Goal: Check status: Check status

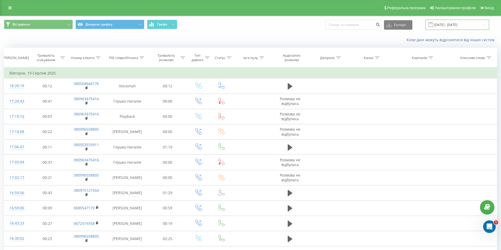
click at [444, 25] on input "[DATE] - [DATE]" at bounding box center [457, 25] width 64 height 10
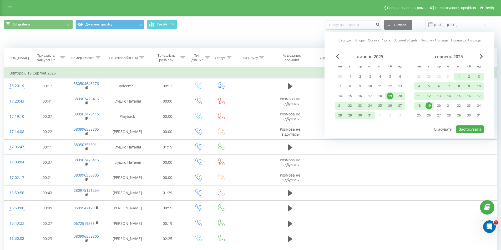
click at [431, 109] on div "19" at bounding box center [428, 106] width 7 height 7
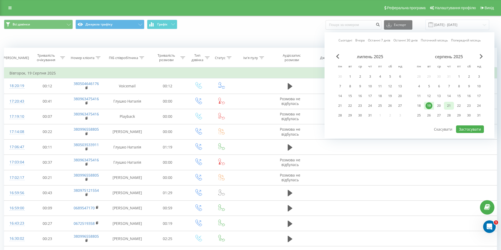
click at [447, 107] on div "21" at bounding box center [448, 106] width 7 height 7
click at [441, 106] on div "20" at bounding box center [438, 106] width 7 height 7
click at [449, 105] on div "21" at bounding box center [448, 106] width 7 height 7
click at [469, 130] on button "Застосувати" at bounding box center [470, 130] width 28 height 8
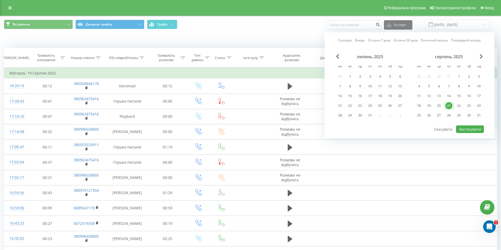
type input "[DATE] - [DATE]"
